Goal: Find specific page/section: Find specific page/section

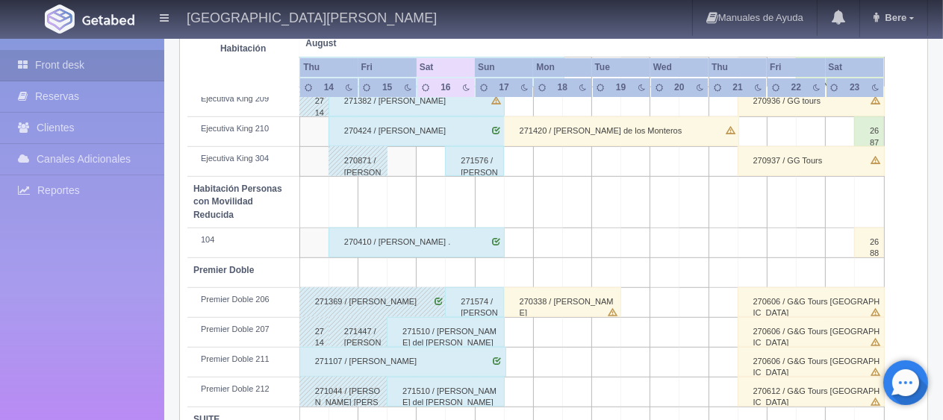
scroll to position [572, 0]
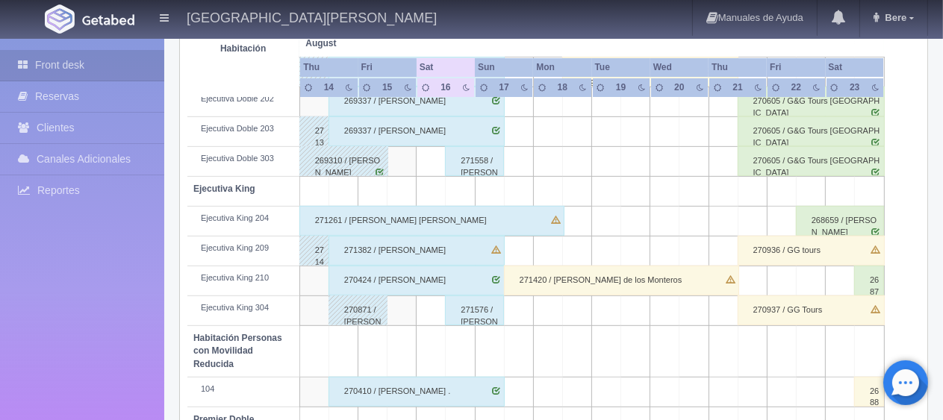
click at [432, 240] on div "271382 / [PERSON_NAME]" at bounding box center [416, 251] width 176 height 30
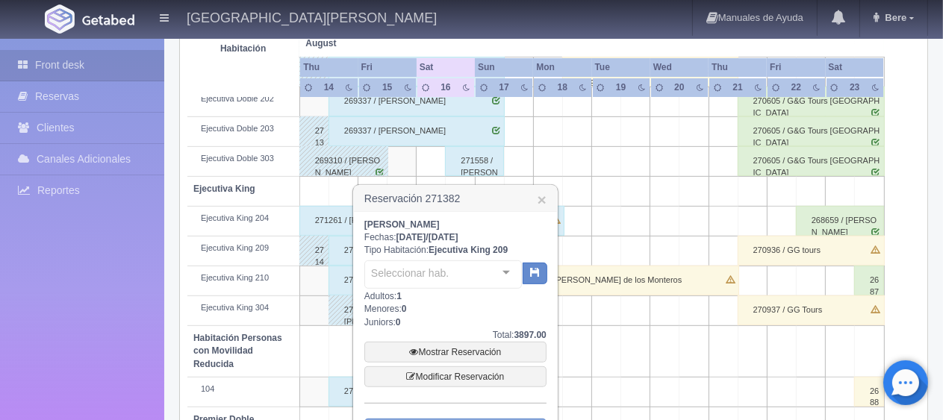
scroll to position [721, 0]
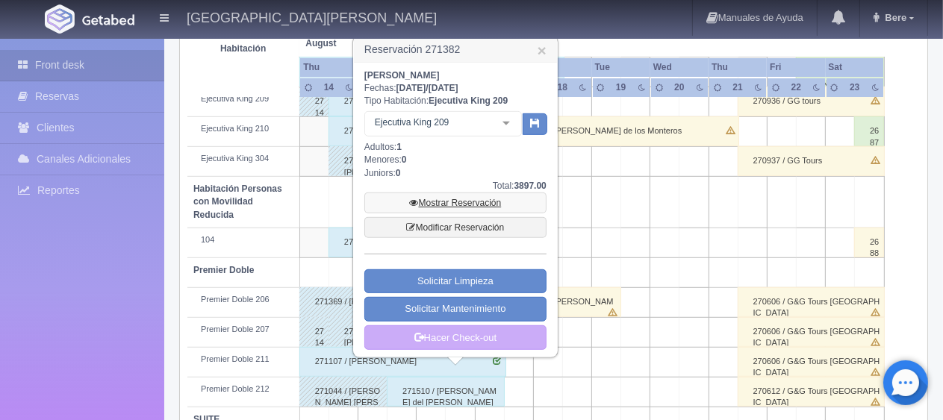
click at [502, 193] on link "Mostrar Reservación" at bounding box center [455, 203] width 182 height 21
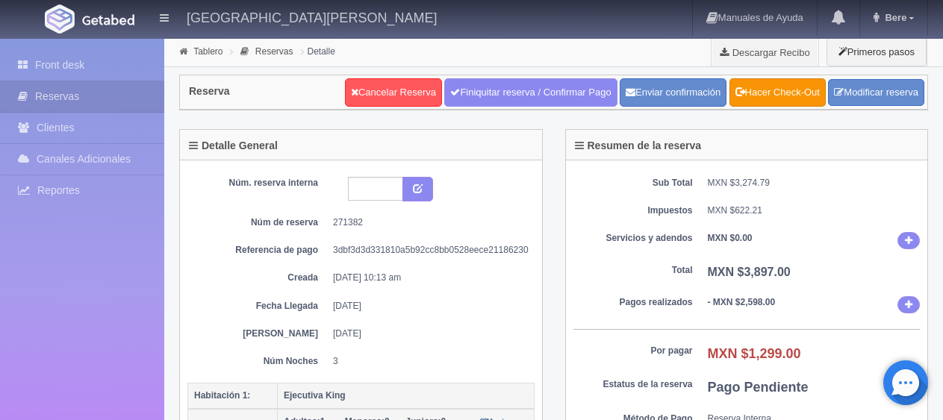
scroll to position [224, 0]
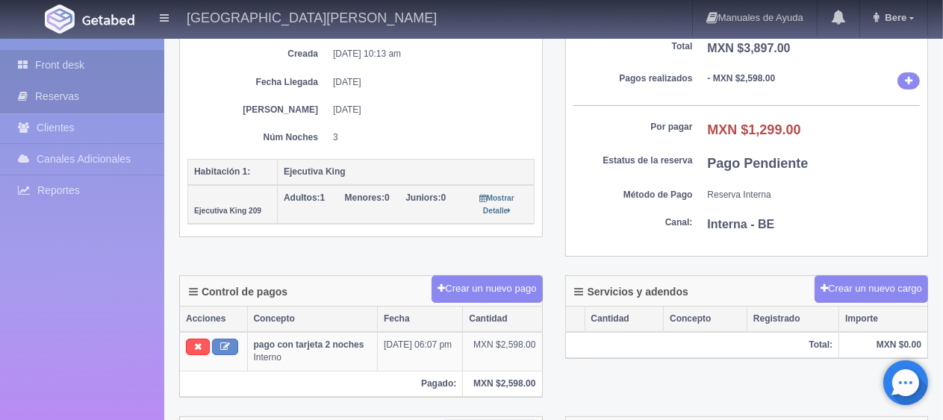
click at [110, 67] on link "Front desk" at bounding box center [82, 65] width 164 height 31
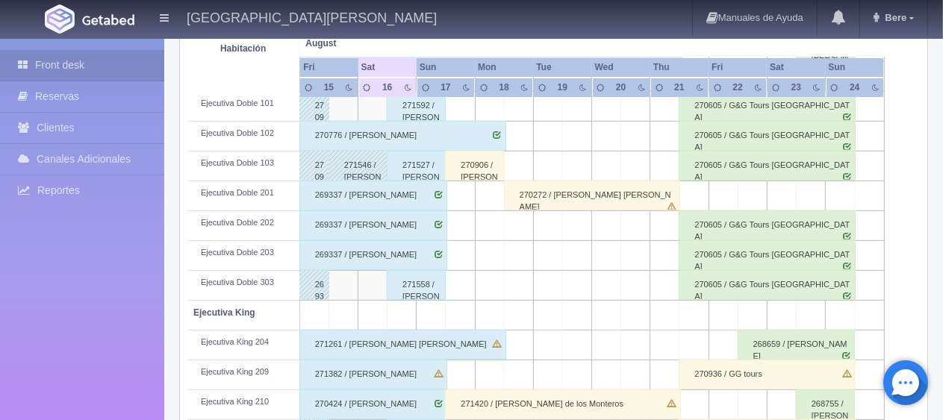
scroll to position [796, 0]
